Goal: Information Seeking & Learning: Learn about a topic

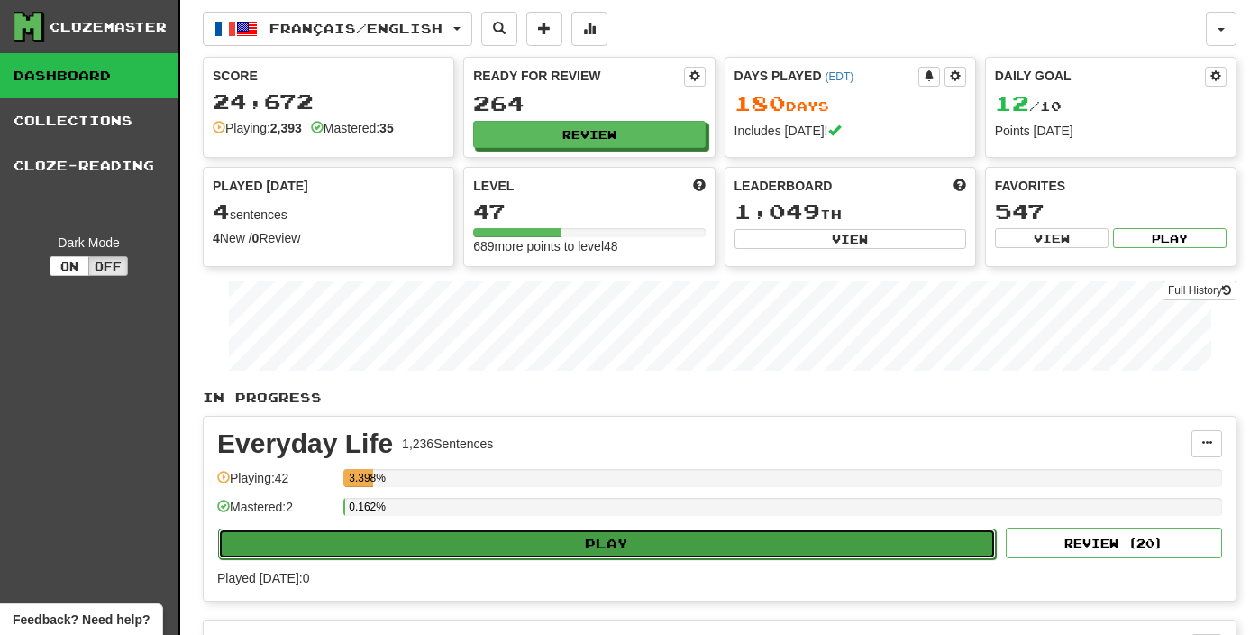
click at [511, 538] on button "Play" at bounding box center [607, 543] width 778 height 31
select select "**"
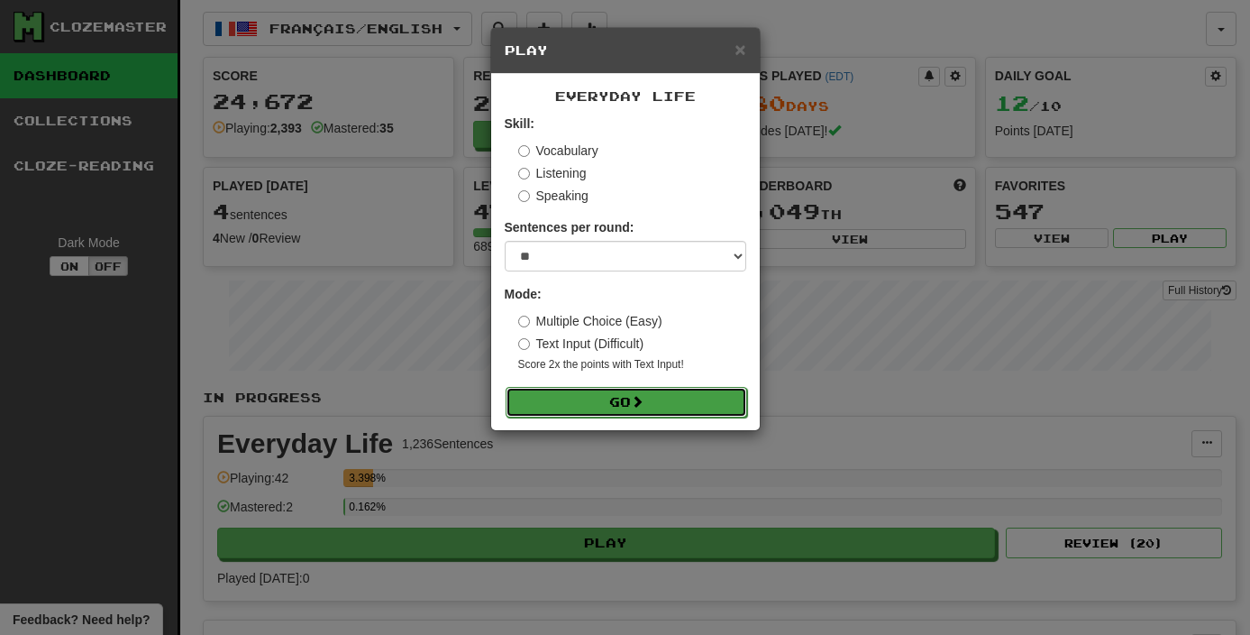
click at [607, 388] on button "Go" at bounding box center [627, 402] width 242 height 31
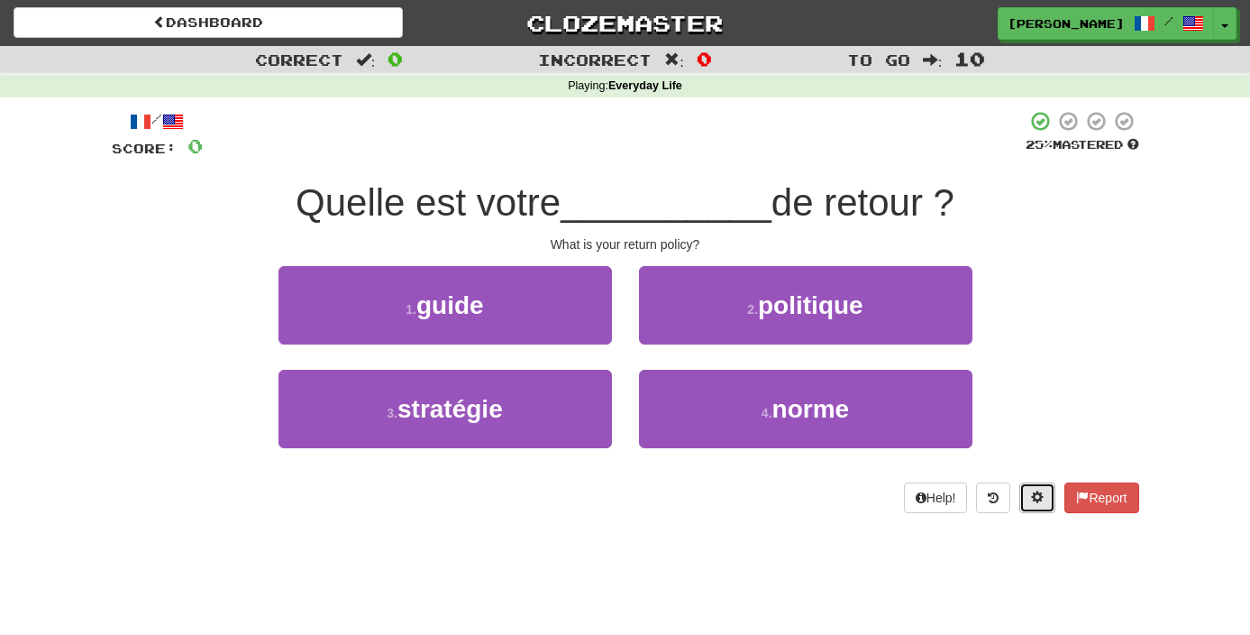
click at [1038, 488] on button at bounding box center [1037, 497] width 36 height 31
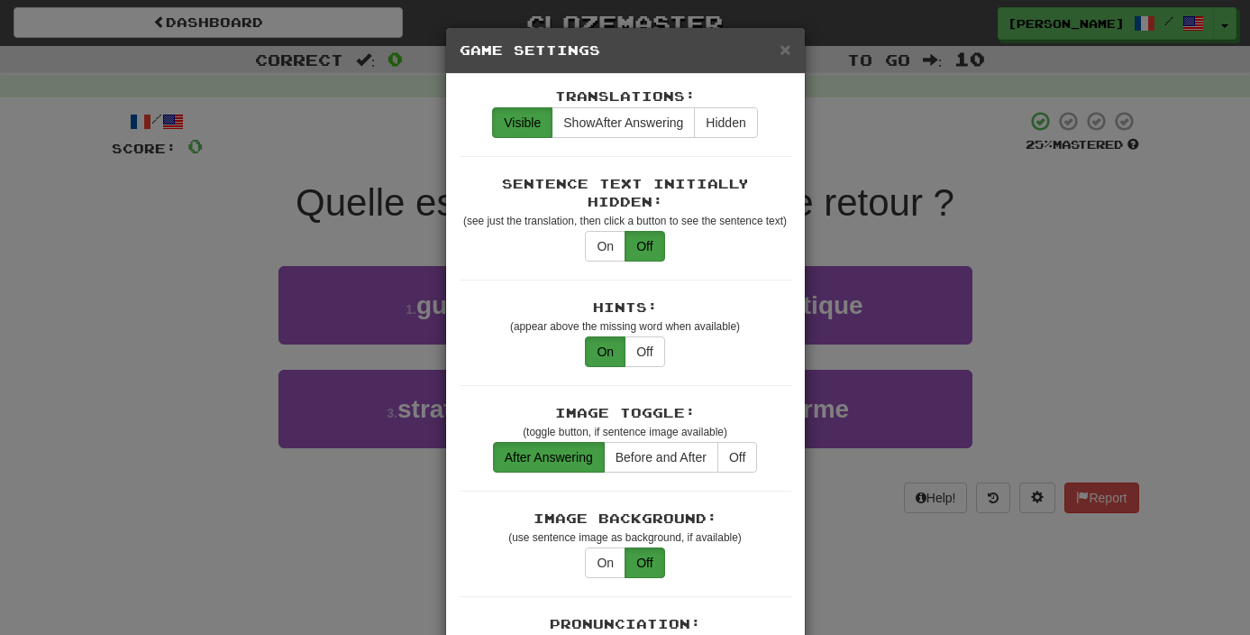
click at [994, 285] on div "× Game Settings Translations: Visible Show After Answering Hidden Sentence Text…" at bounding box center [625, 317] width 1250 height 635
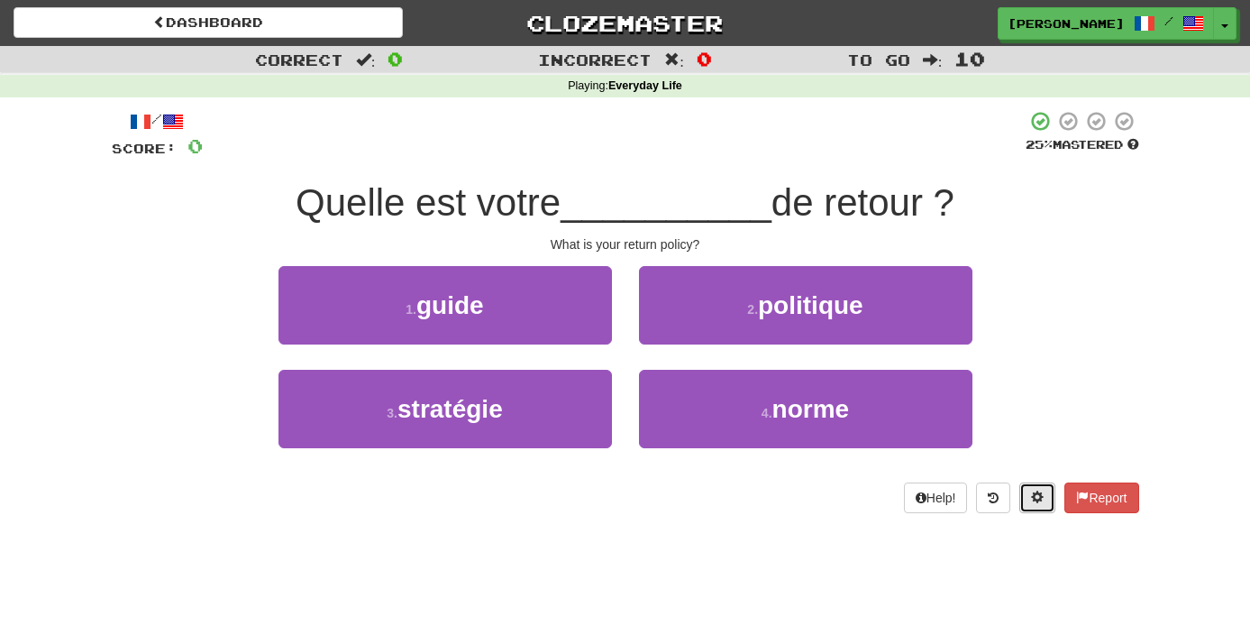
click at [1034, 493] on span at bounding box center [1037, 496] width 13 height 13
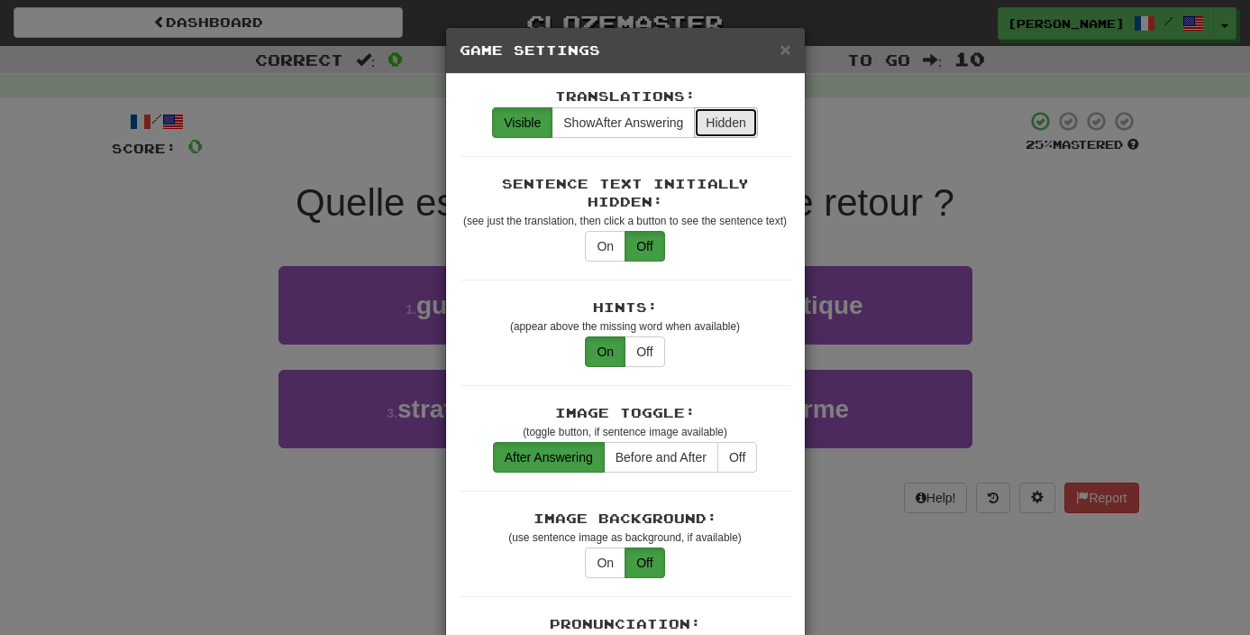
click at [733, 127] on button "Hidden" at bounding box center [725, 122] width 63 height 31
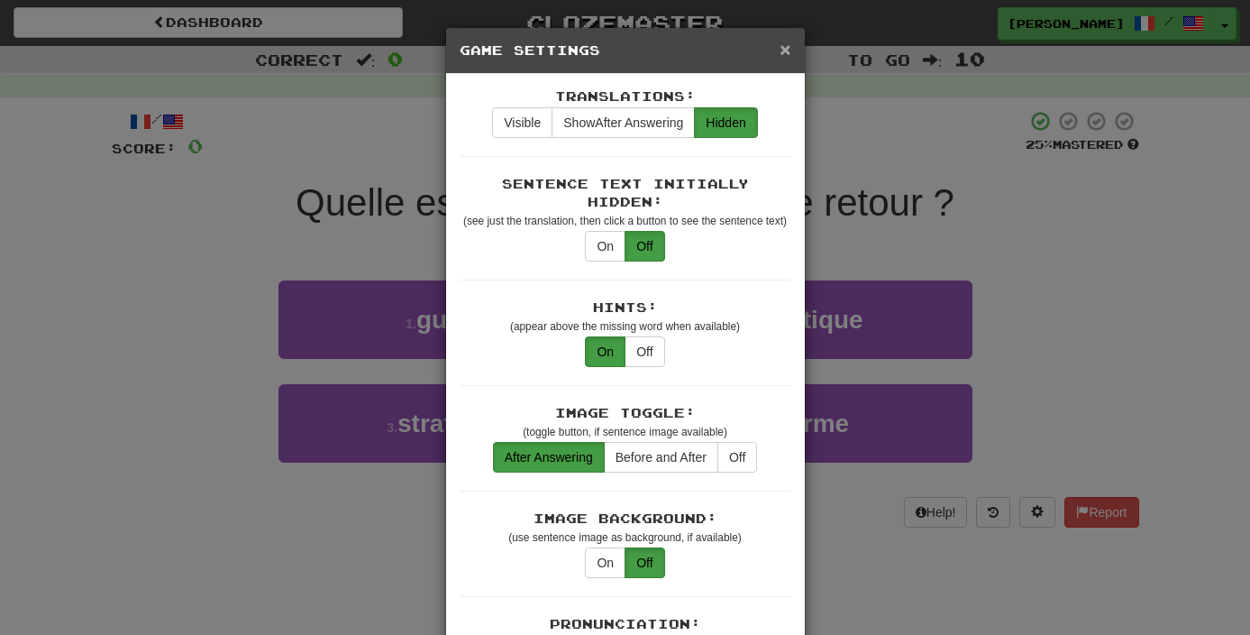
click at [780, 50] on span "×" at bounding box center [785, 49] width 11 height 21
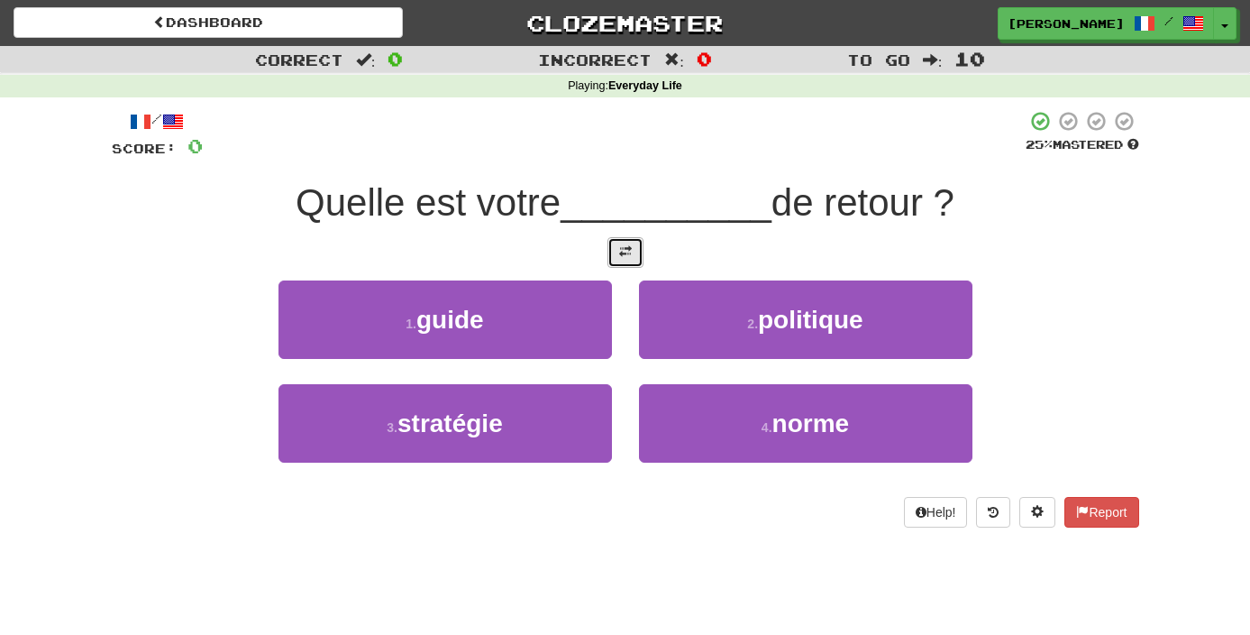
click at [612, 253] on button at bounding box center [626, 252] width 36 height 31
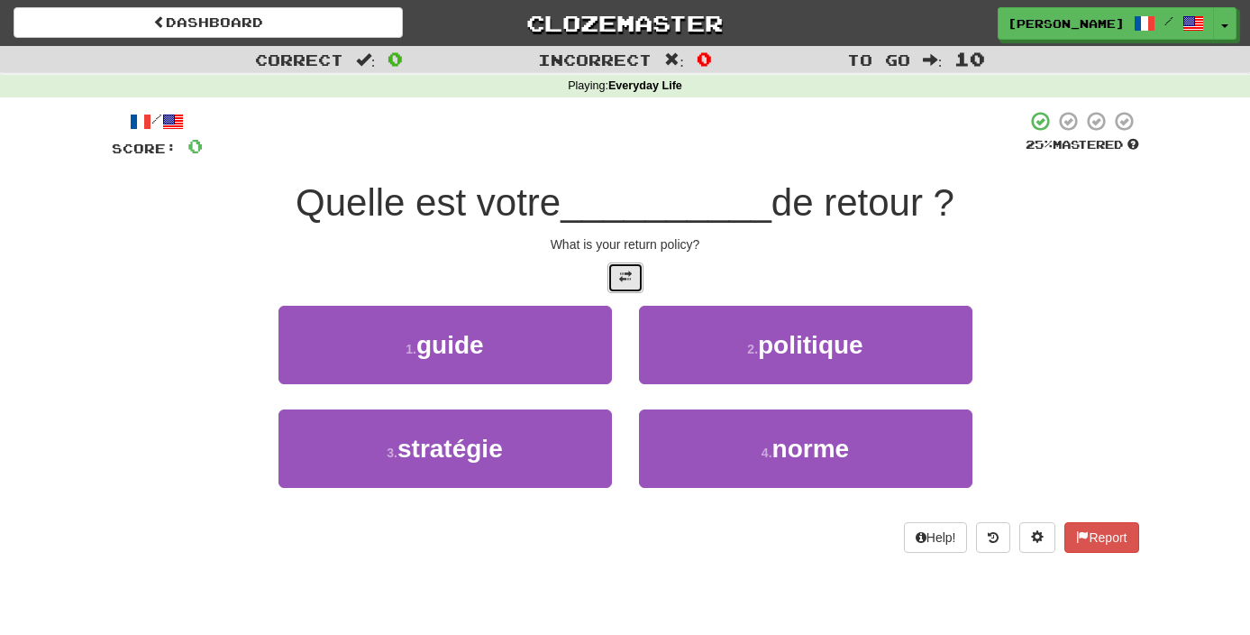
click at [624, 270] on span at bounding box center [625, 276] width 13 height 13
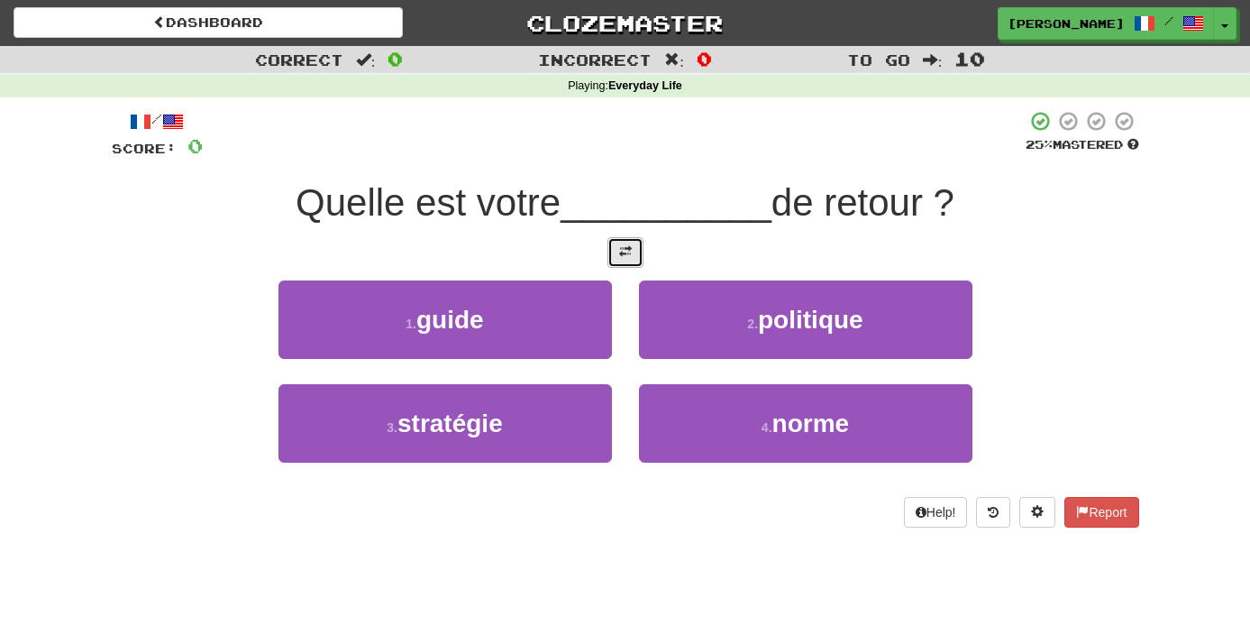
click at [626, 248] on span at bounding box center [625, 251] width 13 height 13
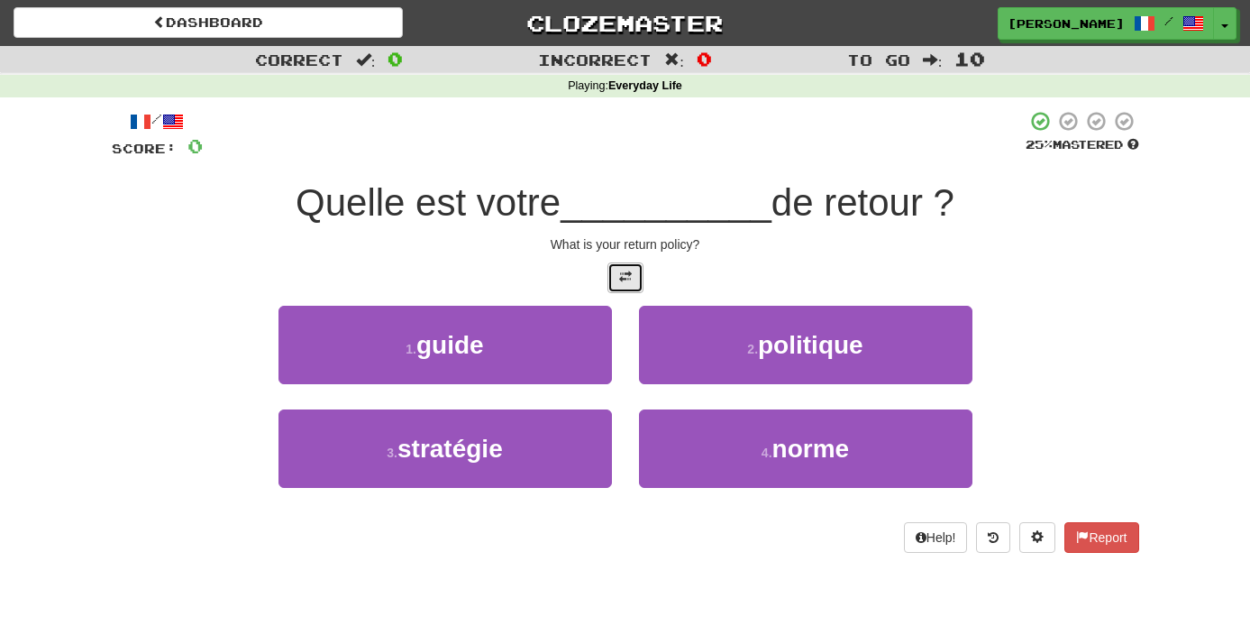
click at [629, 270] on span at bounding box center [625, 276] width 13 height 13
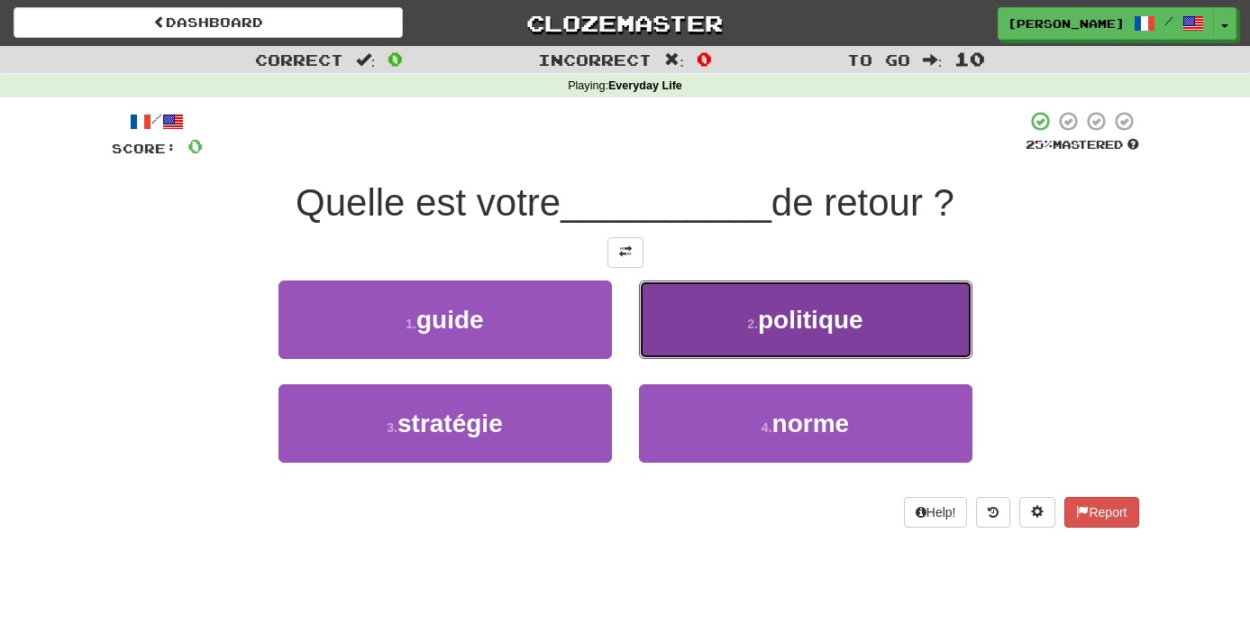
click at [739, 304] on button "2 . politique" at bounding box center [806, 319] width 334 height 78
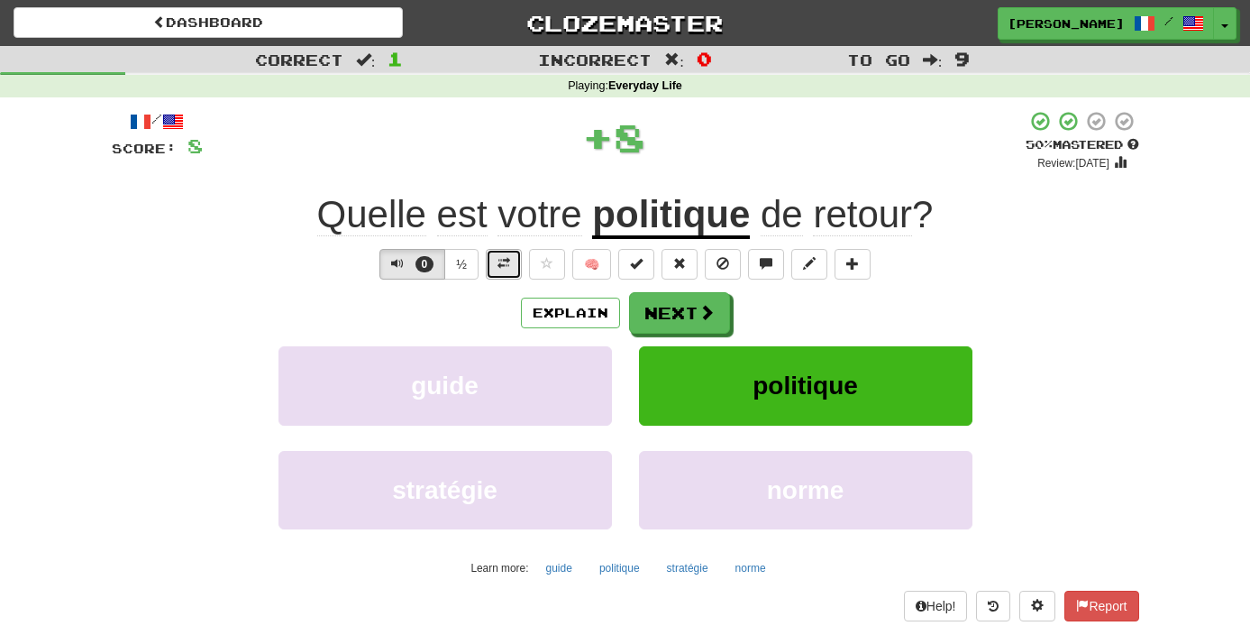
click at [501, 263] on span at bounding box center [504, 263] width 13 height 13
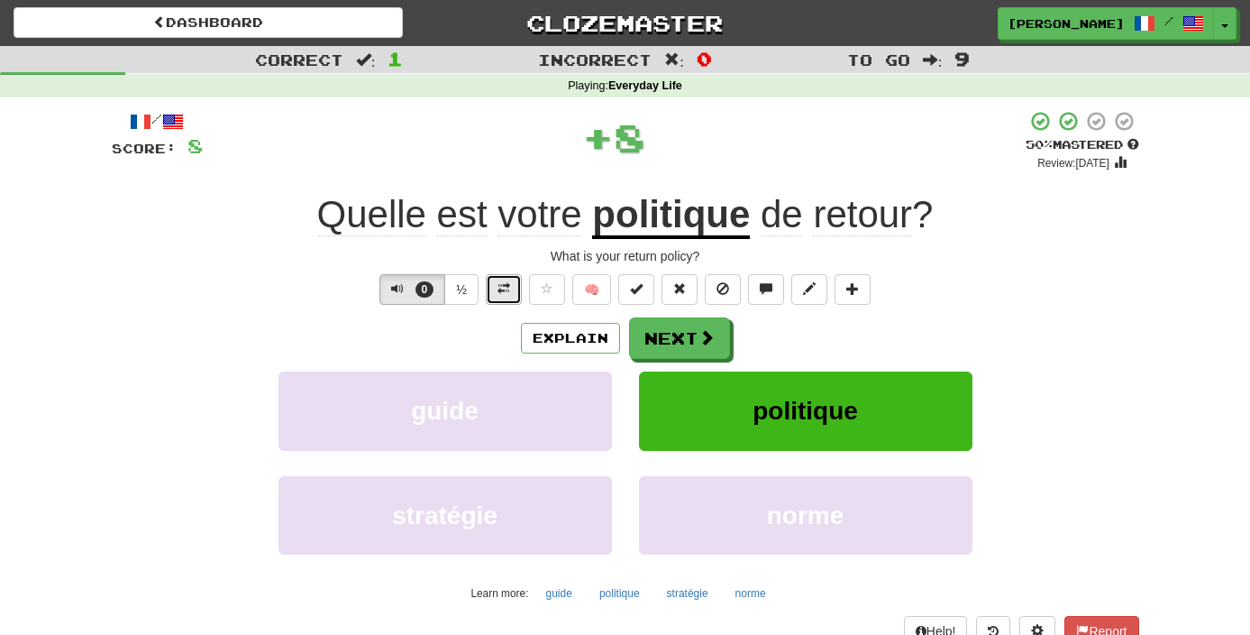
click at [509, 291] on span at bounding box center [504, 288] width 13 height 13
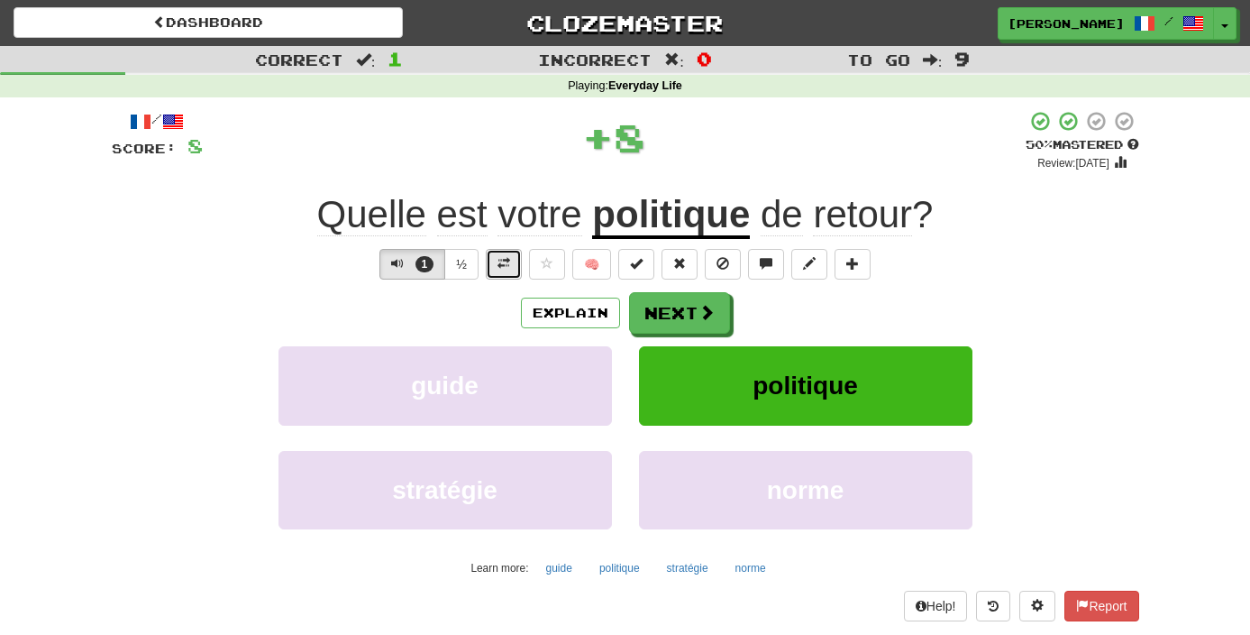
click at [507, 278] on button at bounding box center [504, 264] width 36 height 31
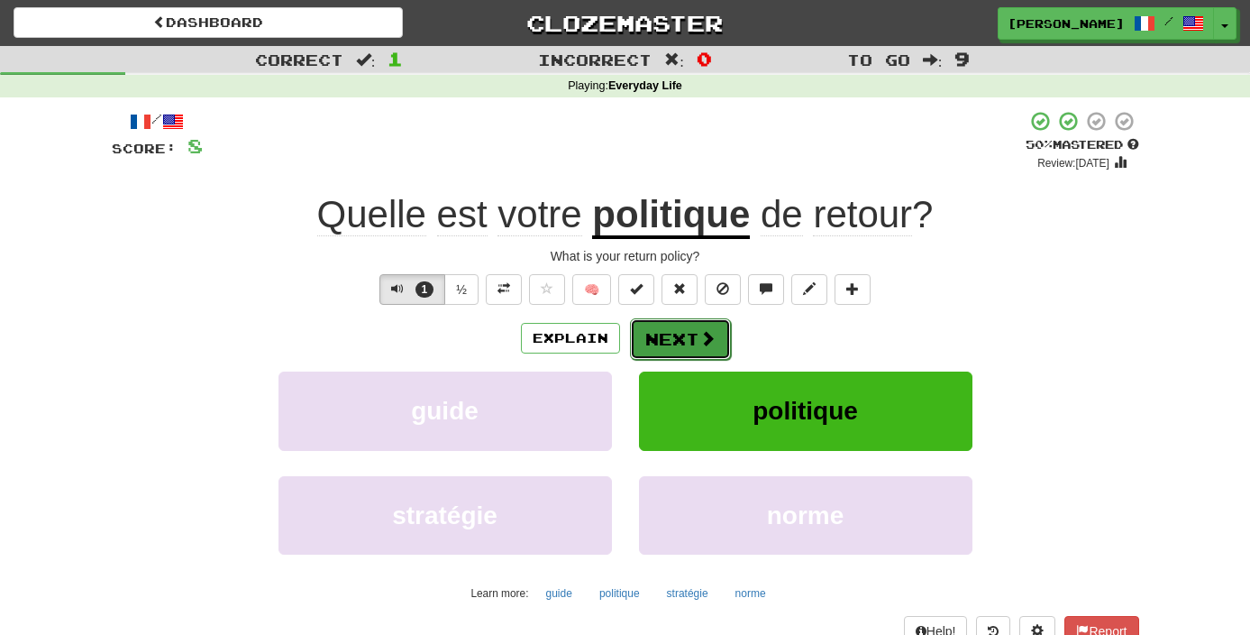
click at [699, 336] on span at bounding box center [707, 338] width 16 height 16
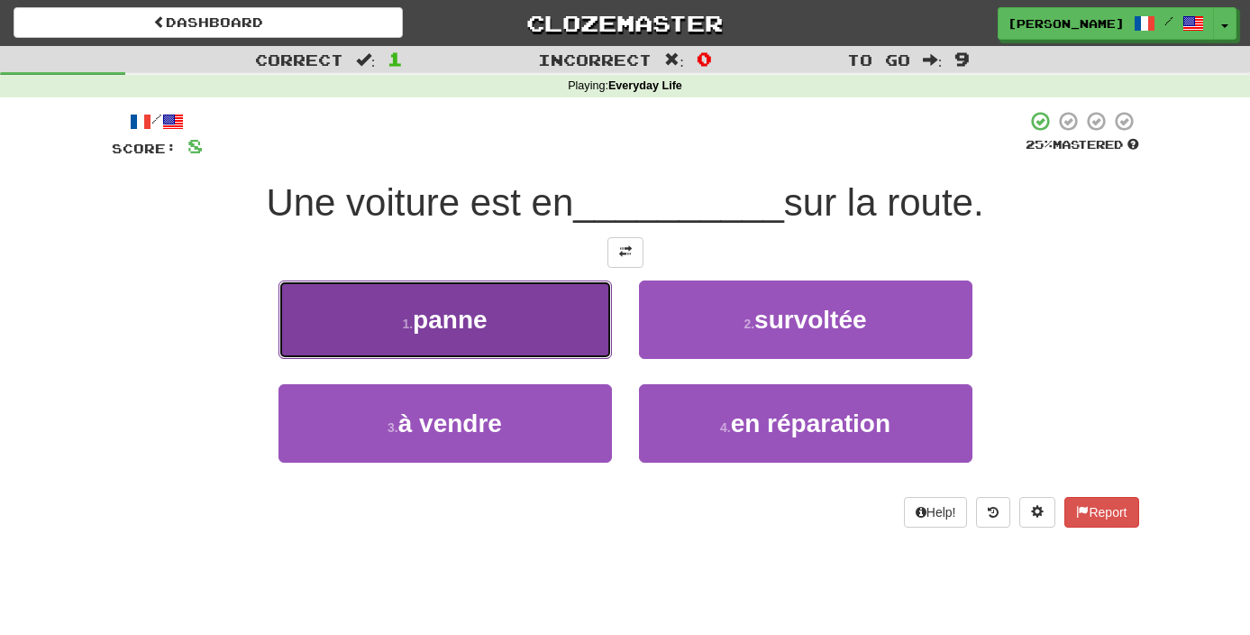
click at [512, 330] on button "1 . panne" at bounding box center [446, 319] width 334 height 78
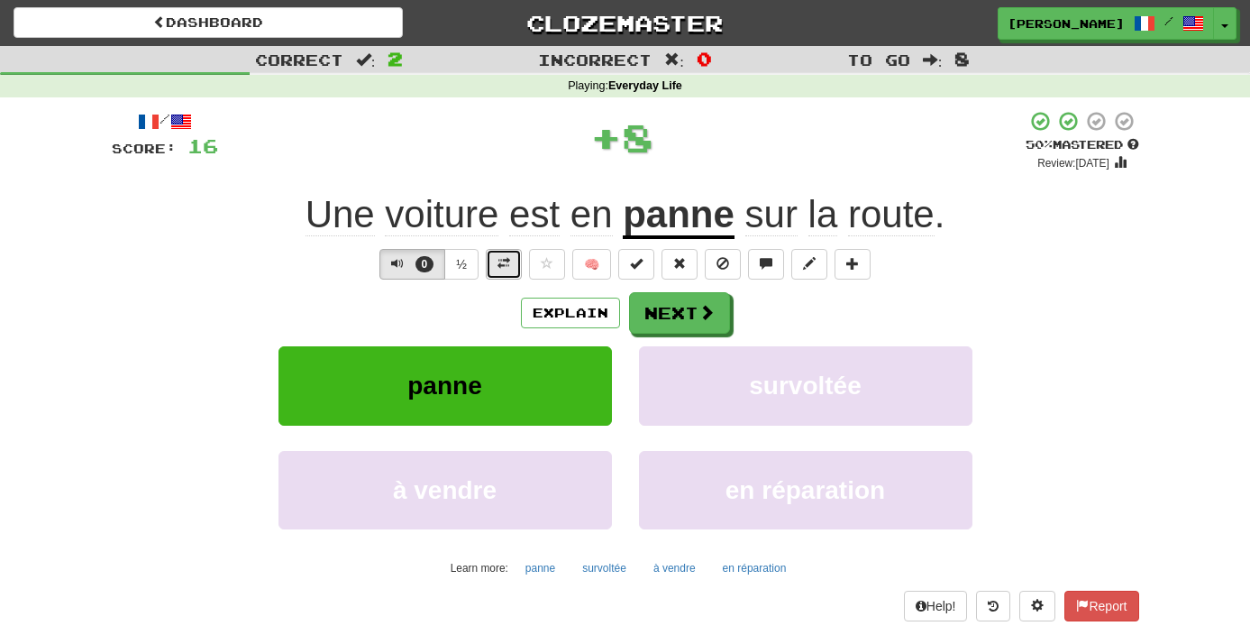
click at [515, 269] on button at bounding box center [504, 264] width 36 height 31
